Goal: Feedback & Contribution: Leave review/rating

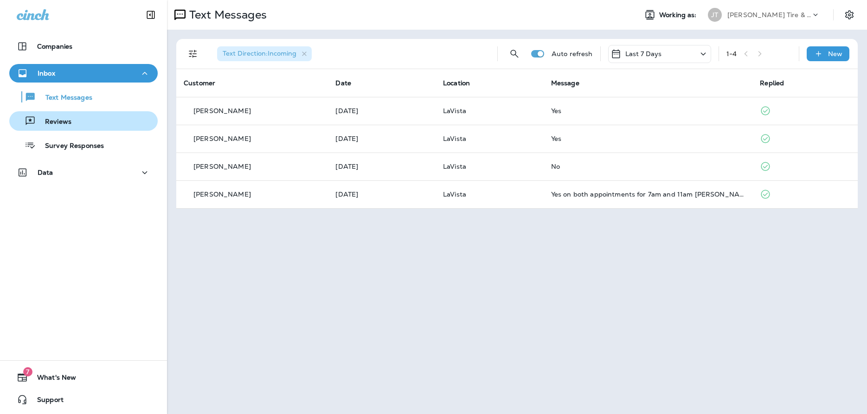
click at [87, 126] on div "Reviews" at bounding box center [83, 121] width 141 height 14
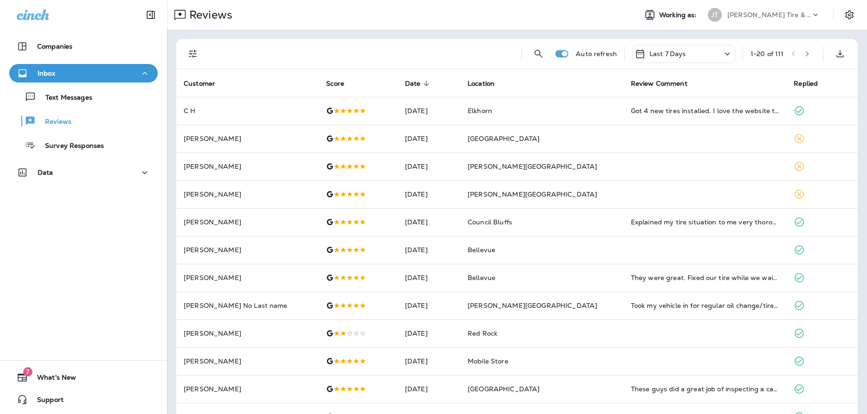
click at [808, 56] on icon "button" at bounding box center [806, 54] width 3 height 6
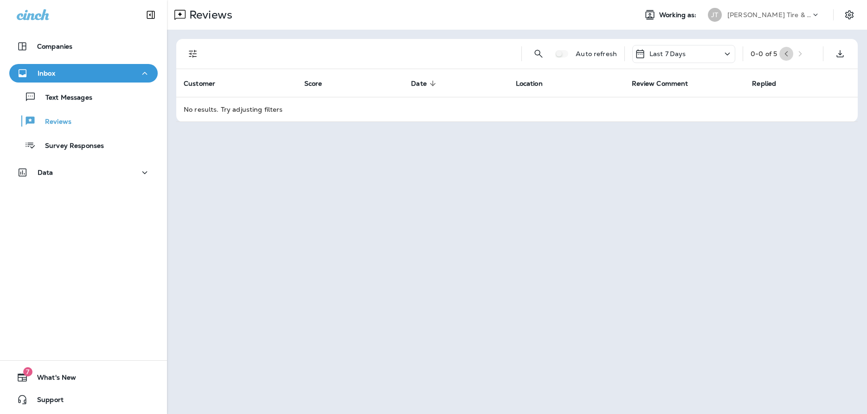
click at [785, 53] on button "button" at bounding box center [786, 54] width 14 height 14
